Goal: Book appointment/travel/reservation

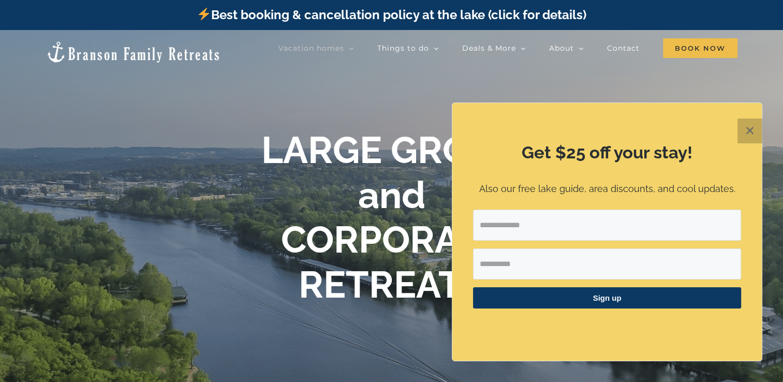
click at [746, 131] on button "✕" at bounding box center [750, 131] width 25 height 25
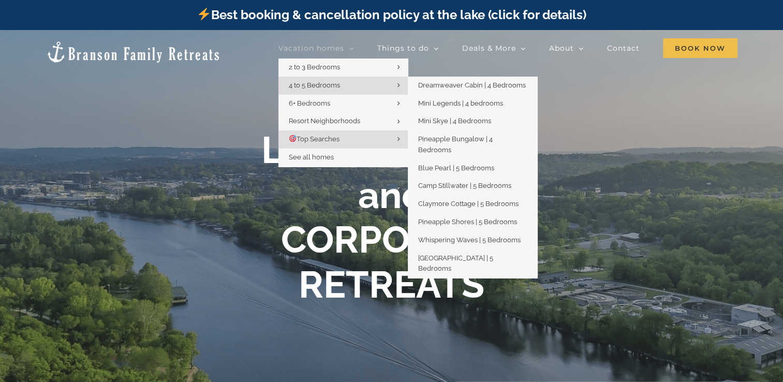
click at [328, 80] on link "4 to 5 Bedrooms" at bounding box center [343, 86] width 129 height 18
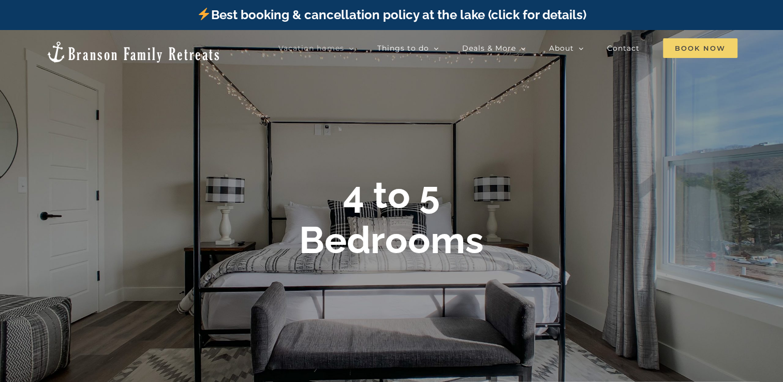
click at [694, 38] on span "Book Now" at bounding box center [700, 48] width 75 height 20
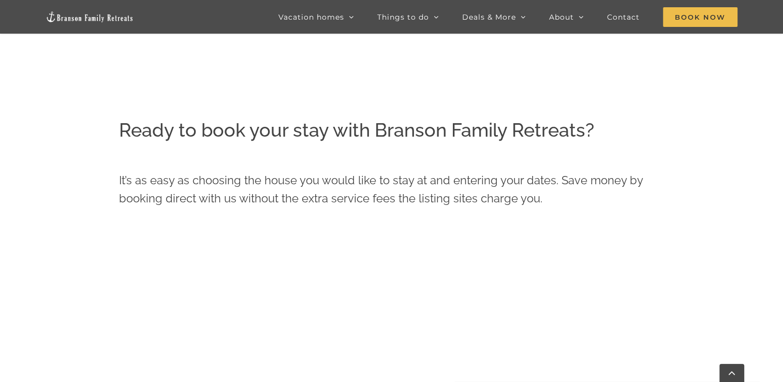
scroll to position [668, 0]
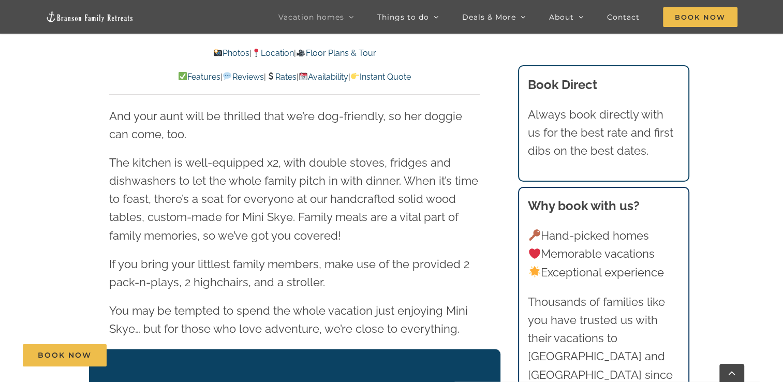
scroll to position [1226, 0]
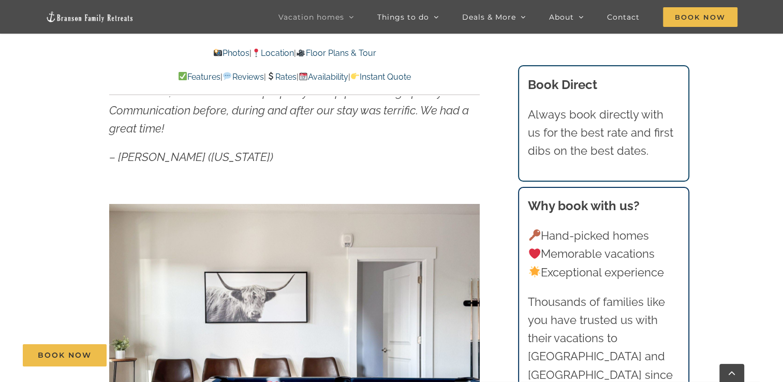
scroll to position [223, 0]
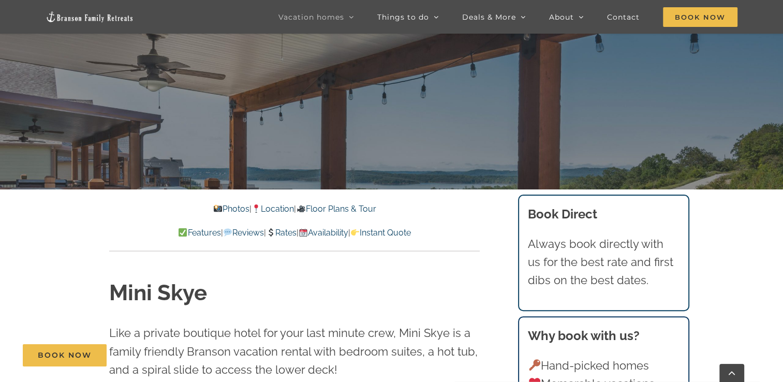
click at [282, 232] on link "Rates" at bounding box center [281, 233] width 31 height 10
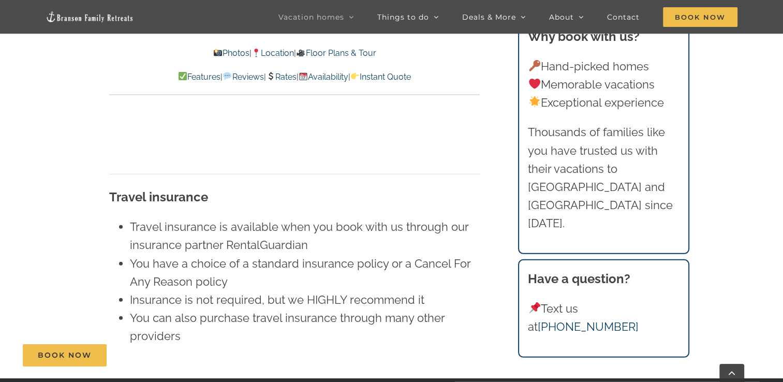
scroll to position [6866, 0]
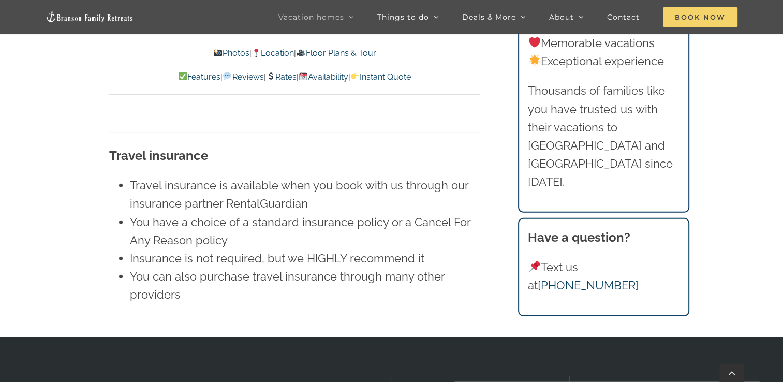
click at [713, 18] on span "Book Now" at bounding box center [700, 17] width 75 height 20
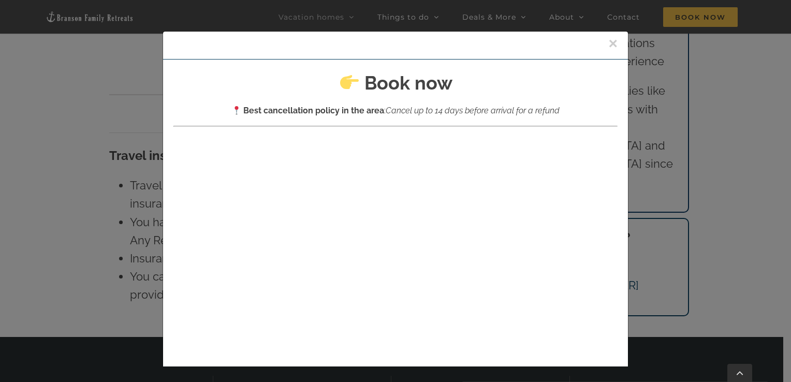
click at [608, 46] on button "×" at bounding box center [612, 44] width 9 height 16
